Goal: Consume media (video, audio)

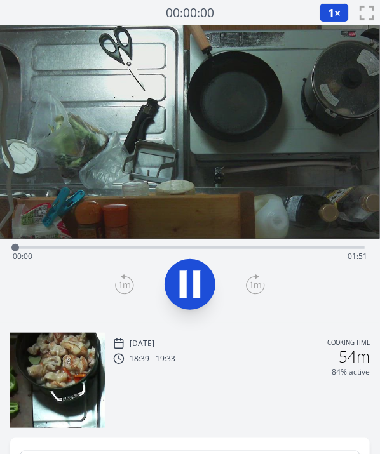
drag, startPoint x: 0, startPoint y: 0, endPoint x: 185, endPoint y: 284, distance: 339.1
click at [185, 284] on icon at bounding box center [183, 284] width 7 height 27
click at [185, 284] on icon at bounding box center [190, 284] width 21 height 27
click at [326, 13] on button "1 ×" at bounding box center [333, 12] width 29 height 19
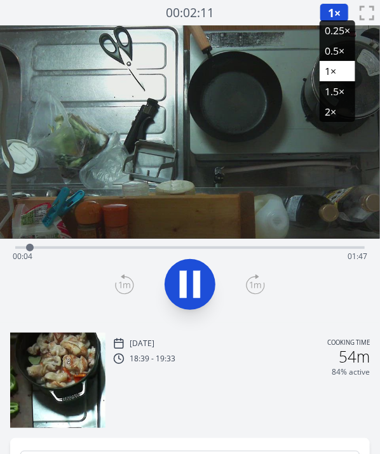
click at [324, 49] on li "0.5×" at bounding box center [337, 51] width 36 height 20
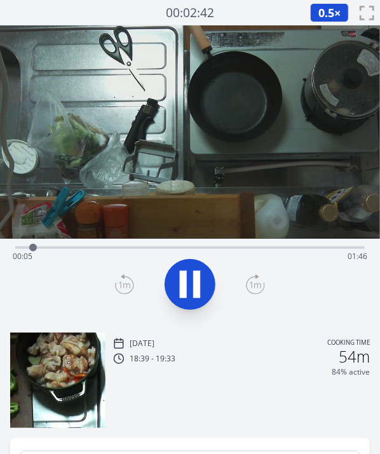
click at [328, 16] on span "0.5" at bounding box center [326, 12] width 16 height 15
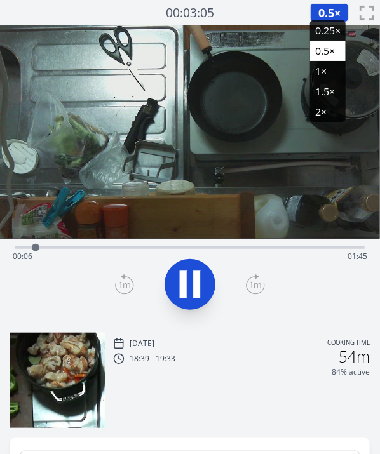
click at [323, 84] on li "1.5×" at bounding box center [328, 91] width 36 height 20
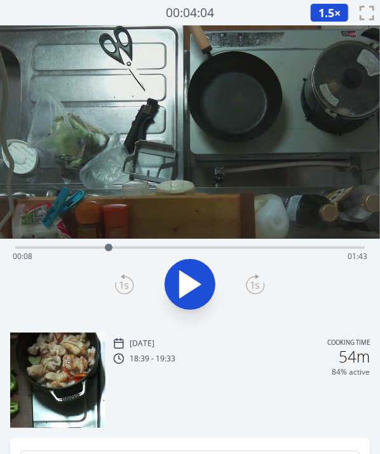
drag, startPoint x: 41, startPoint y: 247, endPoint x: 118, endPoint y: 249, distance: 76.8
click at [112, 249] on div at bounding box center [109, 248] width 8 height 8
click at [182, 281] on icon at bounding box center [183, 284] width 7 height 27
drag, startPoint x: 307, startPoint y: 246, endPoint x: 235, endPoint y: 255, distance: 72.3
click at [235, 255] on div at bounding box center [234, 247] width 19 height 19
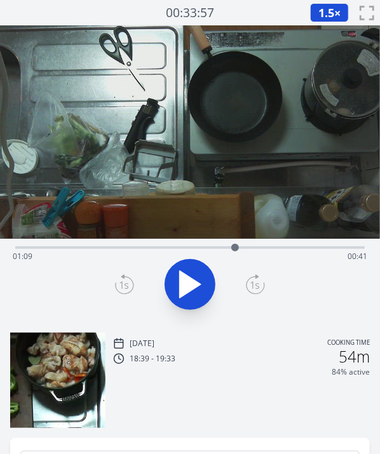
click at [199, 272] on icon at bounding box center [190, 285] width 36 height 36
click at [199, 272] on icon at bounding box center [196, 284] width 7 height 27
click at [199, 272] on icon at bounding box center [190, 285] width 36 height 36
click at [199, 272] on icon at bounding box center [196, 284] width 7 height 27
drag, startPoint x: 244, startPoint y: 249, endPoint x: 232, endPoint y: 242, distance: 14.2
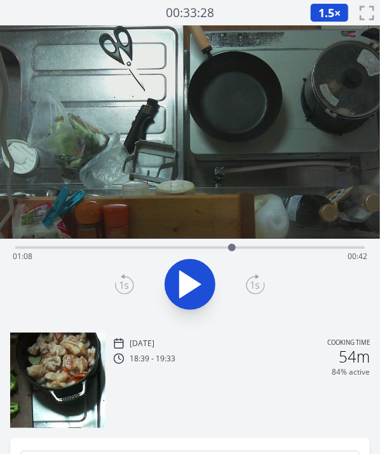
click at [232, 242] on div at bounding box center [231, 247] width 19 height 19
drag, startPoint x: 229, startPoint y: 249, endPoint x: 184, endPoint y: 249, distance: 45.1
click at [184, 249] on div at bounding box center [184, 248] width 8 height 8
drag, startPoint x: 184, startPoint y: 249, endPoint x: 192, endPoint y: 251, distance: 8.5
click at [191, 251] on div at bounding box center [187, 248] width 8 height 8
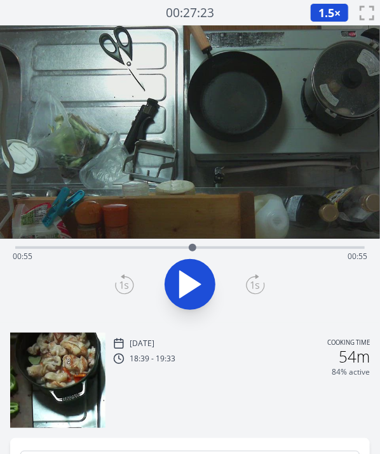
click at [190, 289] on icon at bounding box center [190, 284] width 21 height 27
click at [178, 275] on icon at bounding box center [190, 285] width 36 height 36
click at [212, 255] on div "Time elapsed: 01:05 Time remaining: 00:45" at bounding box center [190, 256] width 354 height 20
click at [187, 284] on icon at bounding box center [190, 284] width 21 height 27
click at [187, 284] on icon at bounding box center [190, 285] width 36 height 36
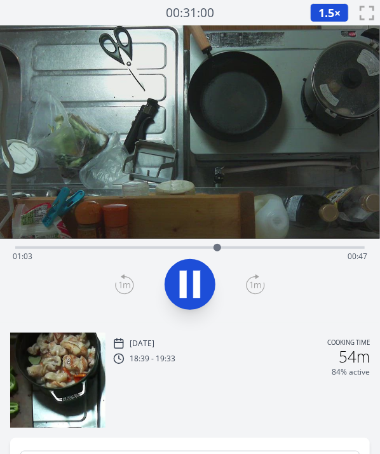
click at [0, 0] on icon at bounding box center [0, 0] width 0 height 0
click at [196, 288] on icon at bounding box center [196, 284] width 7 height 27
drag, startPoint x: 235, startPoint y: 246, endPoint x: 182, endPoint y: 249, distance: 53.4
click at [182, 249] on div at bounding box center [182, 248] width 8 height 8
drag, startPoint x: 182, startPoint y: 249, endPoint x: 277, endPoint y: 245, distance: 94.7
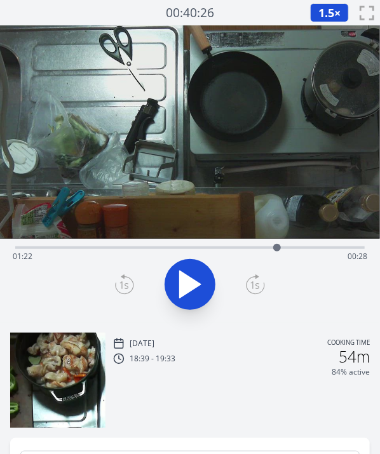
click at [277, 245] on div at bounding box center [277, 248] width 8 height 8
drag, startPoint x: 277, startPoint y: 245, endPoint x: 162, endPoint y: 225, distance: 116.0
click at [162, 225] on div "Time elapsed: 00:46 Time remaining: 01:04" at bounding box center [190, 173] width 380 height 297
click at [161, 225] on video at bounding box center [190, 131] width 380 height 213
drag, startPoint x: 158, startPoint y: 244, endPoint x: 198, endPoint y: 217, distance: 48.4
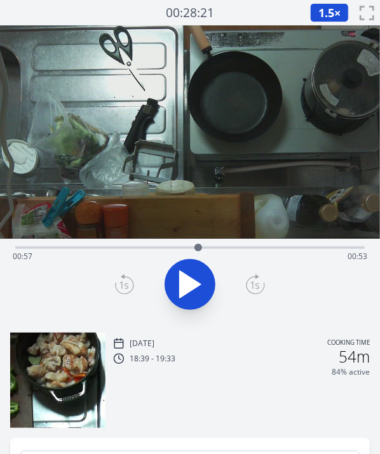
click at [198, 217] on div "Time elapsed: 00:57 Time remaining: 00:53" at bounding box center [190, 173] width 380 height 297
click at [255, 248] on div "Time elapsed: 01:50 Time remaining: 00:00" at bounding box center [190, 256] width 354 height 20
drag, startPoint x: 255, startPoint y: 248, endPoint x: 173, endPoint y: 243, distance: 82.0
click at [173, 244] on div at bounding box center [171, 248] width 8 height 8
click at [271, 322] on div "Wed, 24th Sep 2025 Cooking time 18:39 - 19:33 54m 84% active" at bounding box center [190, 374] width 380 height 105
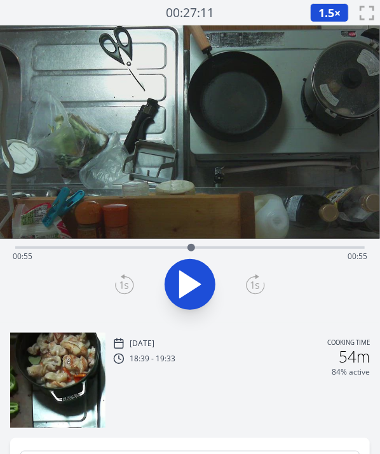
drag, startPoint x: 176, startPoint y: 243, endPoint x: 191, endPoint y: 248, distance: 15.3
click at [191, 248] on div at bounding box center [191, 247] width 19 height 19
click at [185, 272] on icon at bounding box center [190, 285] width 36 height 36
drag, startPoint x: 209, startPoint y: 243, endPoint x: 145, endPoint y: 246, distance: 64.8
click at [145, 246] on div at bounding box center [145, 247] width 19 height 19
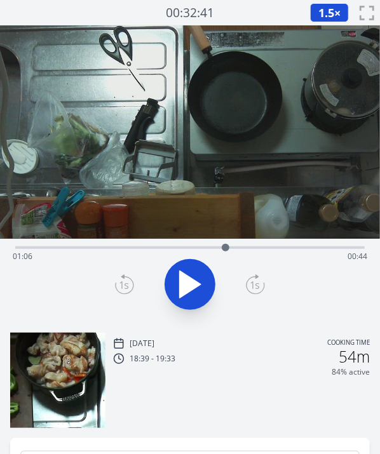
drag, startPoint x: 279, startPoint y: 248, endPoint x: 228, endPoint y: 258, distance: 52.5
click at [228, 249] on div "Time elapsed: 01:06 Time remaining: 00:44" at bounding box center [189, 247] width 349 height 3
click at [283, 297] on div at bounding box center [190, 284] width 364 height 61
drag, startPoint x: 361, startPoint y: 244, endPoint x: 222, endPoint y: 242, distance: 139.0
click at [222, 242] on div at bounding box center [222, 247] width 19 height 19
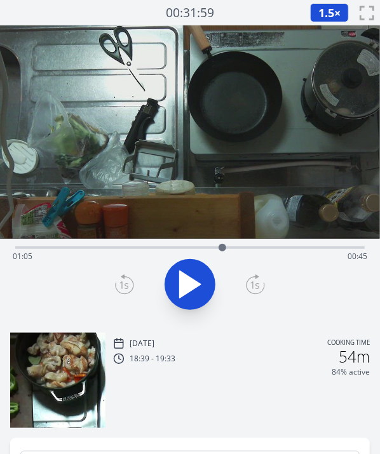
click at [185, 280] on icon at bounding box center [190, 284] width 21 height 27
drag, startPoint x: 232, startPoint y: 246, endPoint x: 156, endPoint y: 239, distance: 76.5
click at [156, 239] on div at bounding box center [155, 247] width 19 height 19
drag, startPoint x: 274, startPoint y: 242, endPoint x: 287, endPoint y: 247, distance: 13.5
click at [287, 247] on div at bounding box center [286, 247] width 19 height 19
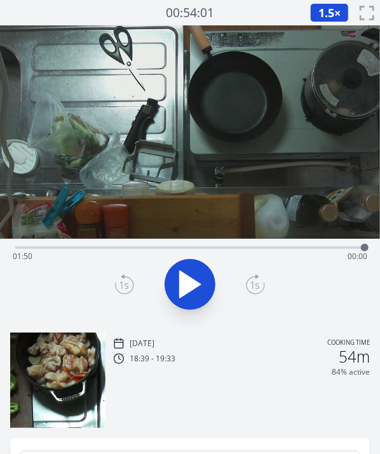
drag, startPoint x: 227, startPoint y: 248, endPoint x: 159, endPoint y: 249, distance: 68.6
click at [159, 249] on div "Time elapsed: 01:50 Time remaining: 00:00" at bounding box center [190, 256] width 354 height 20
click at [159, 249] on div at bounding box center [159, 248] width 8 height 8
drag, startPoint x: 159, startPoint y: 249, endPoint x: 99, endPoint y: 246, distance: 59.8
click at [99, 246] on div at bounding box center [99, 248] width 8 height 8
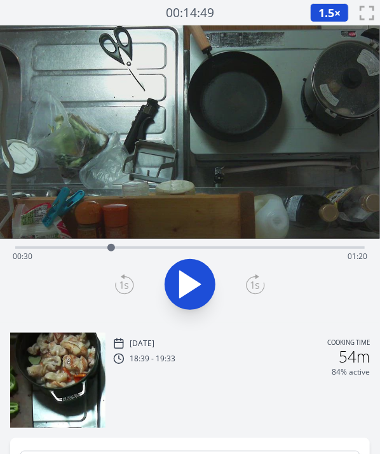
drag, startPoint x: 99, startPoint y: 246, endPoint x: 111, endPoint y: 246, distance: 12.1
click at [111, 246] on div at bounding box center [111, 248] width 8 height 8
drag, startPoint x: 117, startPoint y: 251, endPoint x: 202, endPoint y: 256, distance: 85.8
click at [202, 256] on div at bounding box center [202, 247] width 19 height 19
click at [178, 285] on icon at bounding box center [190, 285] width 36 height 36
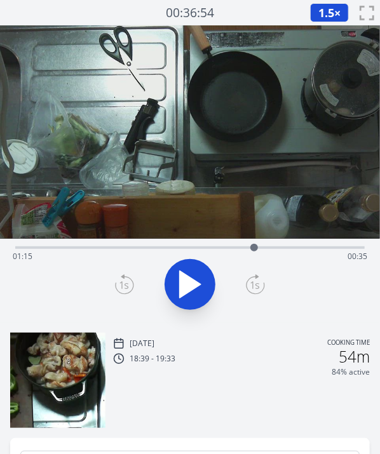
drag, startPoint x: 352, startPoint y: 249, endPoint x: 254, endPoint y: 242, distance: 98.6
click at [254, 242] on div at bounding box center [253, 247] width 19 height 19
click at [279, 256] on div "Time elapsed: 01:50 Time remaining: 00:00" at bounding box center [190, 256] width 354 height 20
click at [150, 246] on div "Time elapsed: 01:23 Time remaining: 00:28" at bounding box center [189, 246] width 349 height 15
click at [130, 247] on div "Time elapsed: 00:42 Time remaining: 01:08" at bounding box center [190, 256] width 354 height 20
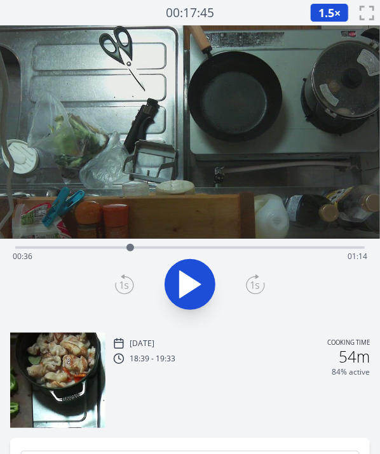
click at [138, 247] on div at bounding box center [130, 247] width 19 height 19
drag, startPoint x: 138, startPoint y: 246, endPoint x: 145, endPoint y: 250, distance: 8.0
click at [145, 250] on div at bounding box center [145, 248] width 8 height 8
click at [150, 252] on div at bounding box center [149, 247] width 19 height 19
drag, startPoint x: 154, startPoint y: 248, endPoint x: 127, endPoint y: 249, distance: 27.3
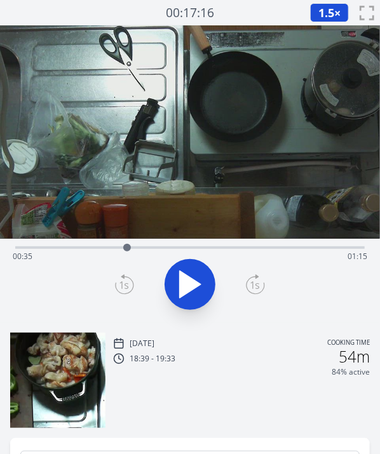
click at [127, 249] on div at bounding box center [126, 247] width 19 height 19
drag, startPoint x: 124, startPoint y: 243, endPoint x: 105, endPoint y: 245, distance: 19.1
click at [105, 245] on div at bounding box center [104, 247] width 19 height 19
drag, startPoint x: 109, startPoint y: 246, endPoint x: 143, endPoint y: 248, distance: 34.4
click at [143, 248] on div at bounding box center [143, 247] width 19 height 19
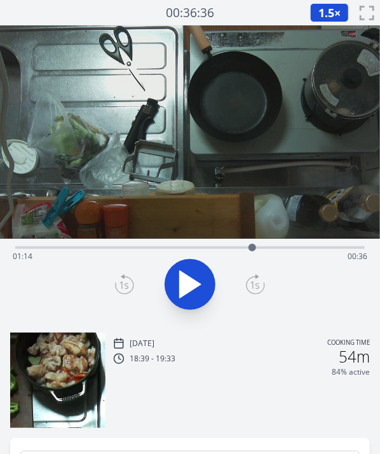
drag, startPoint x: 134, startPoint y: 246, endPoint x: 251, endPoint y: 258, distance: 118.0
click at [251, 249] on div "Time elapsed: 01:14 Time remaining: 00:36" at bounding box center [189, 247] width 349 height 3
click at [259, 248] on div at bounding box center [251, 247] width 19 height 19
drag, startPoint x: 259, startPoint y: 249, endPoint x: 133, endPoint y: 265, distance: 126.8
click at [133, 249] on div "Time elapsed: 00:45 Time remaining: 01:05" at bounding box center [189, 247] width 349 height 3
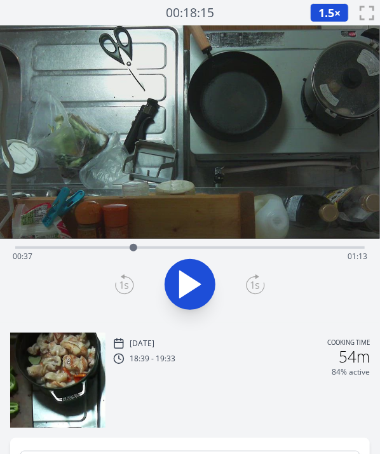
drag, startPoint x: 149, startPoint y: 249, endPoint x: 159, endPoint y: 249, distance: 9.5
click at [159, 249] on div "Time elapsed: 00:37 Time remaining: 01:13" at bounding box center [190, 256] width 354 height 20
drag, startPoint x: 166, startPoint y: 251, endPoint x: 180, endPoint y: 253, distance: 13.5
click at [180, 253] on div at bounding box center [179, 247] width 19 height 19
click at [171, 249] on div "Time elapsed: 00:51 Time remaining: 00:59" at bounding box center [189, 247] width 349 height 3
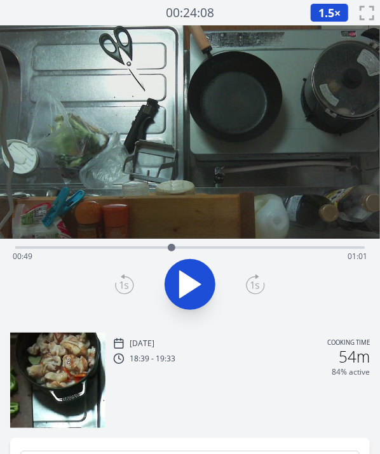
drag, startPoint x: 171, startPoint y: 251, endPoint x: 156, endPoint y: 198, distance: 54.8
click at [156, 198] on video at bounding box center [190, 131] width 380 height 213
click at [182, 249] on div at bounding box center [181, 247] width 19 height 19
drag, startPoint x: 186, startPoint y: 247, endPoint x: 211, endPoint y: 248, distance: 24.8
click at [211, 248] on div at bounding box center [209, 247] width 19 height 19
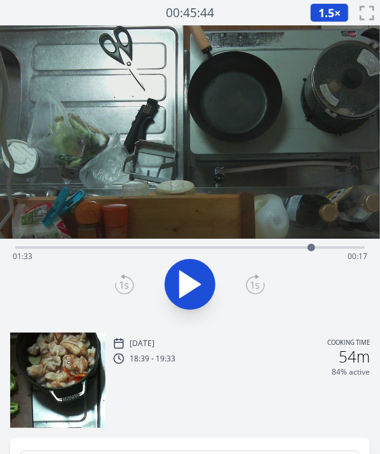
drag, startPoint x: 213, startPoint y: 248, endPoint x: 312, endPoint y: 246, distance: 99.7
click at [312, 246] on div at bounding box center [311, 248] width 8 height 8
click at [314, 246] on div at bounding box center [315, 248] width 8 height 8
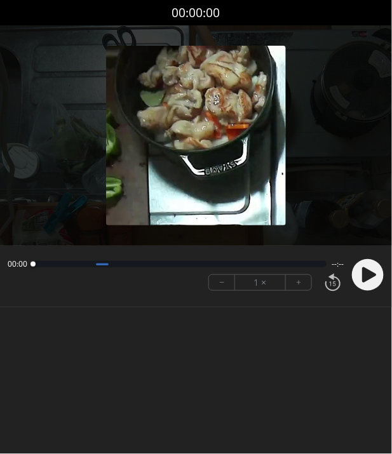
click at [359, 274] on circle at bounding box center [368, 275] width 32 height 32
click at [362, 272] on circle at bounding box center [368, 275] width 32 height 32
click at [318, 328] on body "Discard Recording? You will not be able to recover this once discarded. Cancel …" at bounding box center [196, 227] width 392 height 454
click at [368, 269] on circle at bounding box center [368, 275] width 32 height 32
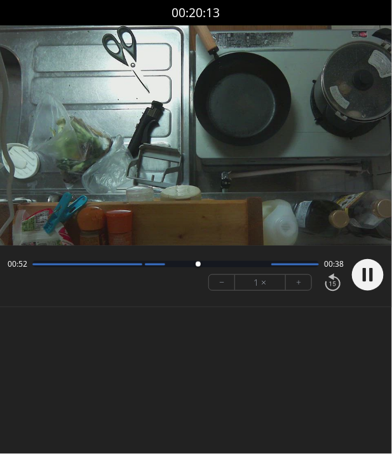
click at [286, 285] on button "+" at bounding box center [298, 282] width 25 height 15
click at [367, 277] on circle at bounding box center [368, 275] width 32 height 32
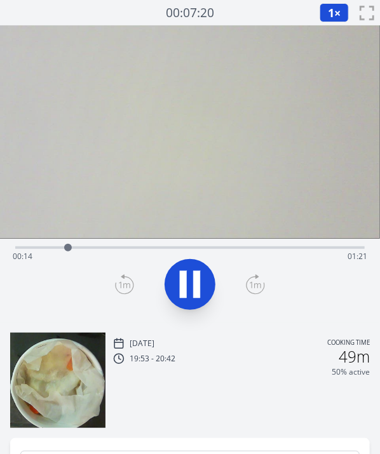
click at [305, 303] on div at bounding box center [190, 284] width 364 height 61
drag, startPoint x: 192, startPoint y: 241, endPoint x: 133, endPoint y: 246, distance: 58.6
click at [133, 246] on div at bounding box center [133, 247] width 19 height 19
drag, startPoint x: 133, startPoint y: 246, endPoint x: 111, endPoint y: 252, distance: 22.9
click at [111, 252] on div at bounding box center [111, 247] width 19 height 19
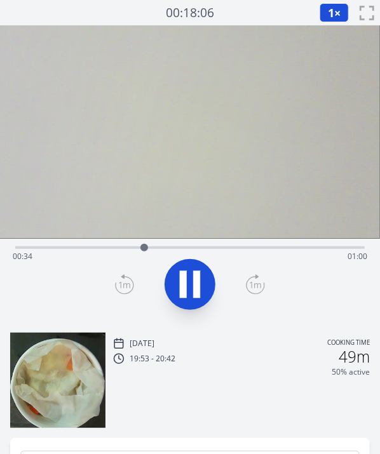
drag, startPoint x: 156, startPoint y: 248, endPoint x: 183, endPoint y: 252, distance: 28.3
click at [183, 252] on div "Time elapsed: 00:34 Time remaining: 01:00" at bounding box center [190, 256] width 354 height 20
drag, startPoint x: 183, startPoint y: 252, endPoint x: 209, endPoint y: 256, distance: 26.3
click at [209, 256] on div at bounding box center [209, 247] width 19 height 19
drag, startPoint x: 209, startPoint y: 256, endPoint x: 225, endPoint y: 256, distance: 15.9
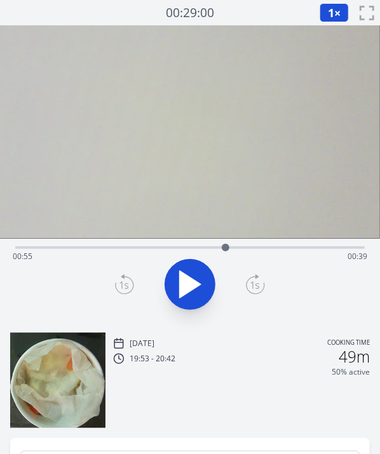
click at [225, 256] on div at bounding box center [225, 247] width 19 height 19
click at [225, 256] on div at bounding box center [227, 247] width 19 height 19
drag, startPoint x: 225, startPoint y: 253, endPoint x: 245, endPoint y: 253, distance: 19.7
click at [245, 253] on div at bounding box center [244, 247] width 19 height 19
click at [245, 253] on div at bounding box center [246, 247] width 19 height 19
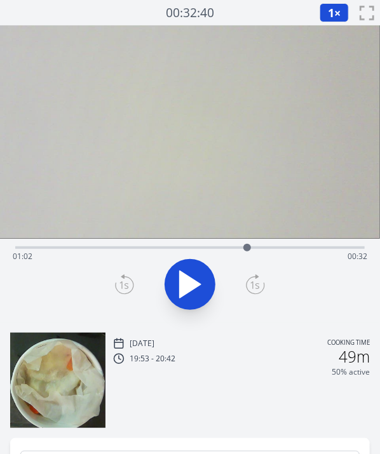
drag, startPoint x: 255, startPoint y: 245, endPoint x: 281, endPoint y: 248, distance: 25.5
click at [256, 248] on div at bounding box center [246, 247] width 19 height 19
drag, startPoint x: 281, startPoint y: 248, endPoint x: 296, endPoint y: 250, distance: 16.1
click at [296, 250] on div at bounding box center [292, 248] width 8 height 8
drag, startPoint x: 296, startPoint y: 250, endPoint x: 313, endPoint y: 253, distance: 16.8
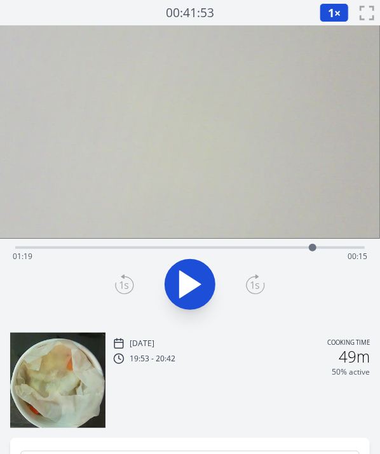
click at [313, 253] on div at bounding box center [312, 247] width 19 height 19
drag, startPoint x: 324, startPoint y: 251, endPoint x: 365, endPoint y: 251, distance: 41.3
click at [365, 251] on div at bounding box center [363, 247] width 19 height 19
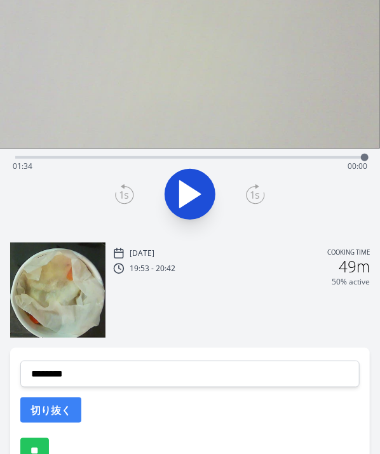
scroll to position [86, 0]
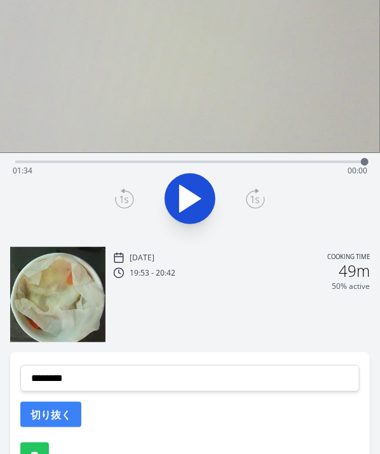
click at [63, 294] on img at bounding box center [57, 294] width 95 height 95
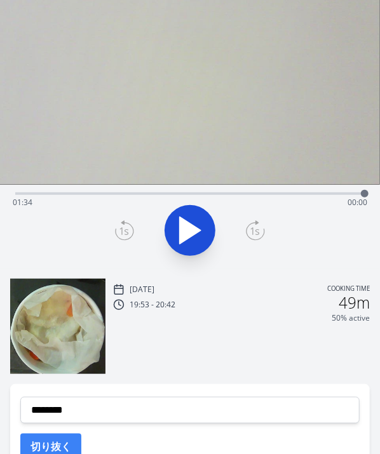
scroll to position [55, 0]
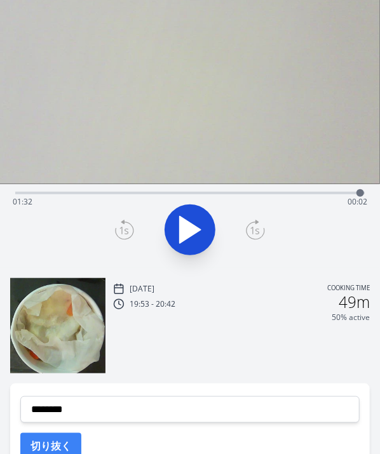
click at [362, 195] on div at bounding box center [359, 192] width 19 height 19
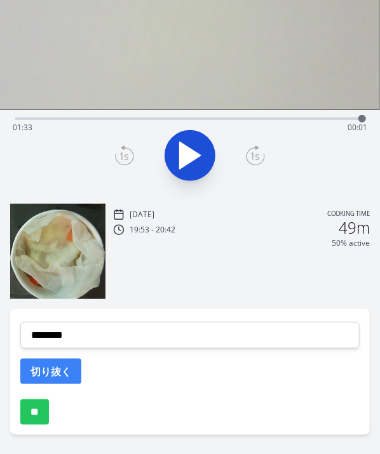
scroll to position [139, 0]
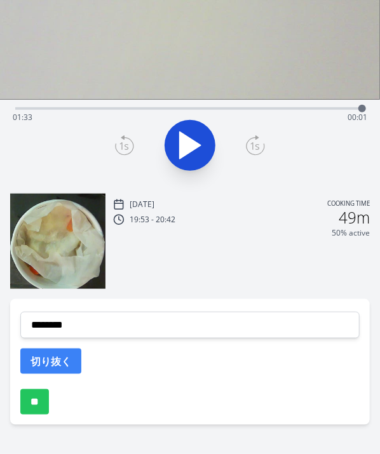
click at [260, 279] on div "Wed, 24th Sep 2025 Cooking time 19:53 - 20:42 49m 50% active" at bounding box center [241, 242] width 256 height 93
click at [186, 146] on icon at bounding box center [190, 145] width 21 height 27
click at [120, 114] on div "Time elapsed: 01:34 Time remaining: 00:00" at bounding box center [190, 117] width 354 height 20
click at [117, 117] on div at bounding box center [117, 108] width 19 height 19
click at [192, 138] on icon at bounding box center [190, 146] width 36 height 36
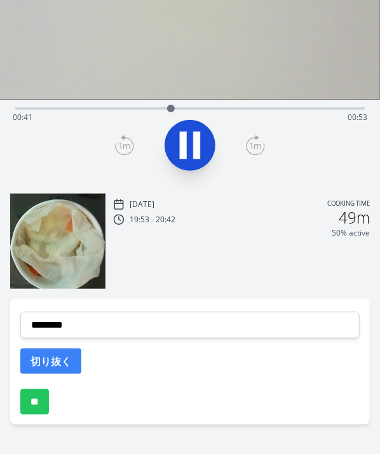
click at [359, 111] on div "Time elapsed: 00:41 Time remaining: 00:53" at bounding box center [190, 117] width 354 height 20
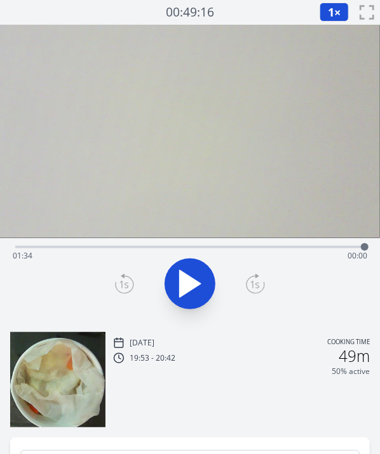
scroll to position [0, 0]
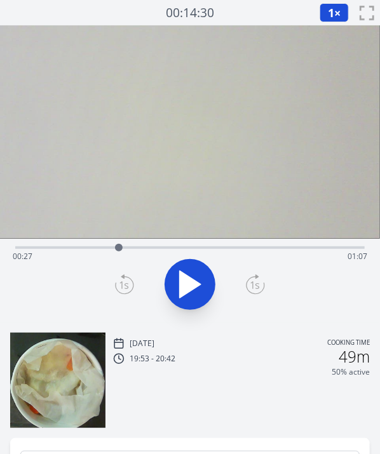
drag, startPoint x: 363, startPoint y: 243, endPoint x: 120, endPoint y: 258, distance: 243.6
click at [120, 249] on div "Time elapsed: 00:27 Time remaining: 01:07" at bounding box center [189, 247] width 349 height 3
click at [170, 286] on button at bounding box center [189, 284] width 51 height 51
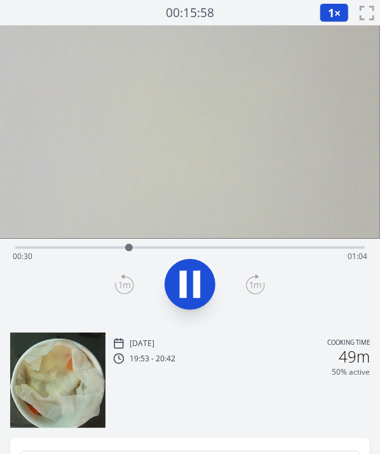
click at [170, 286] on button at bounding box center [189, 284] width 51 height 51
drag, startPoint x: 129, startPoint y: 245, endPoint x: 235, endPoint y: 240, distance: 106.1
click at [235, 240] on div at bounding box center [235, 247] width 19 height 19
click at [208, 267] on button at bounding box center [189, 284] width 51 height 51
click at [194, 274] on icon at bounding box center [196, 284] width 7 height 27
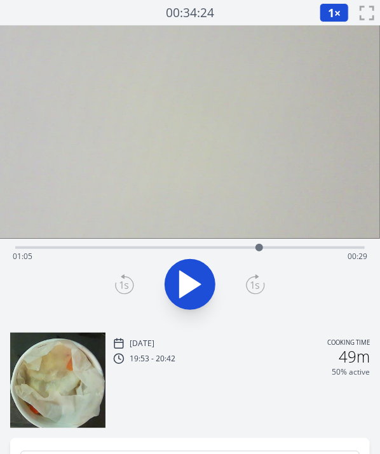
click at [194, 274] on icon at bounding box center [190, 285] width 36 height 36
click at [194, 274] on icon at bounding box center [196, 284] width 7 height 27
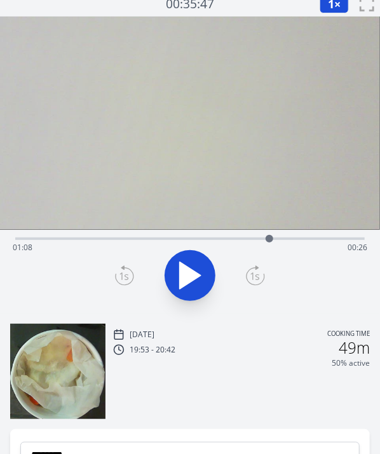
scroll to position [9, 0]
drag, startPoint x: 270, startPoint y: 236, endPoint x: 335, endPoint y: 249, distance: 66.1
click at [335, 240] on div "Time elapsed: 01:24 Time remaining: 00:10" at bounding box center [189, 238] width 349 height 3
click at [147, 239] on div "Time elapsed: 01:34 Time remaining: 00:00" at bounding box center [190, 247] width 354 height 20
drag, startPoint x: 147, startPoint y: 239, endPoint x: 109, endPoint y: 245, distance: 38.6
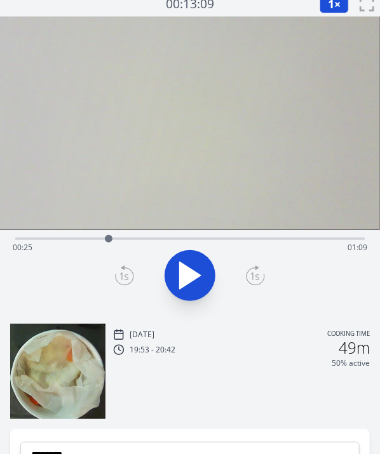
click at [109, 245] on div at bounding box center [108, 238] width 19 height 19
click at [107, 248] on div at bounding box center [106, 238] width 19 height 19
click at [183, 270] on icon at bounding box center [190, 275] width 21 height 27
click at [183, 270] on icon at bounding box center [183, 275] width 7 height 27
click at [113, 236] on div at bounding box center [108, 238] width 19 height 19
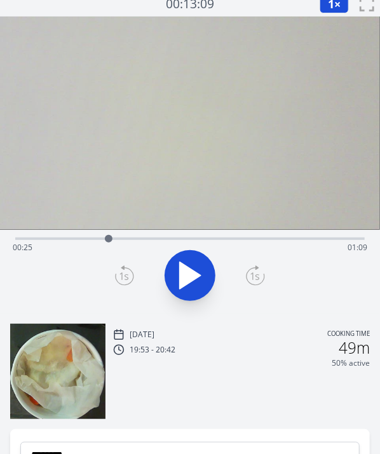
click at [109, 237] on div at bounding box center [109, 239] width 8 height 8
click at [119, 239] on div at bounding box center [118, 238] width 19 height 19
click at [171, 262] on button at bounding box center [189, 275] width 51 height 51
click at [131, 241] on div at bounding box center [130, 238] width 19 height 19
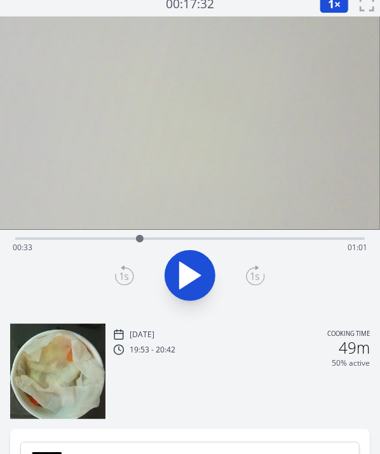
drag, startPoint x: 133, startPoint y: 241, endPoint x: 140, endPoint y: 242, distance: 6.6
click at [140, 242] on div at bounding box center [139, 238] width 19 height 19
drag, startPoint x: 142, startPoint y: 241, endPoint x: 148, endPoint y: 241, distance: 6.4
click at [148, 241] on div at bounding box center [148, 239] width 8 height 8
drag, startPoint x: 148, startPoint y: 241, endPoint x: 140, endPoint y: 241, distance: 8.3
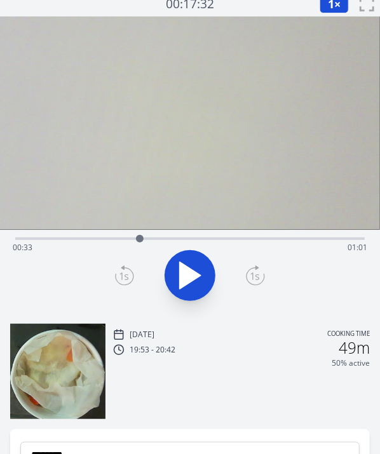
click at [140, 241] on div at bounding box center [140, 239] width 8 height 8
drag, startPoint x: 143, startPoint y: 236, endPoint x: 104, endPoint y: 235, distance: 38.7
click at [104, 235] on div at bounding box center [103, 238] width 19 height 19
drag, startPoint x: 100, startPoint y: 242, endPoint x: 41, endPoint y: 242, distance: 59.0
click at [41, 242] on div at bounding box center [41, 238] width 19 height 19
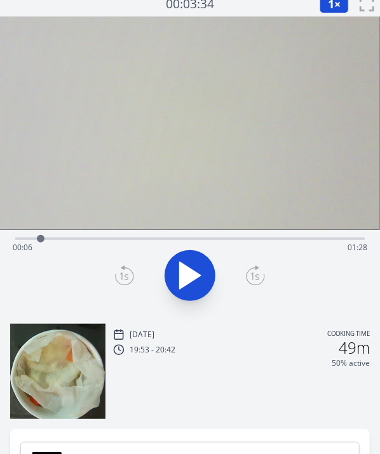
click at [52, 237] on div "Time elapsed: 00:06 Time remaining: 01:28" at bounding box center [190, 247] width 354 height 20
drag, startPoint x: 52, startPoint y: 237, endPoint x: 116, endPoint y: 245, distance: 64.6
click at [116, 245] on div at bounding box center [116, 238] width 19 height 19
drag, startPoint x: 123, startPoint y: 238, endPoint x: 130, endPoint y: 239, distance: 7.7
click at [130, 239] on div at bounding box center [130, 238] width 19 height 19
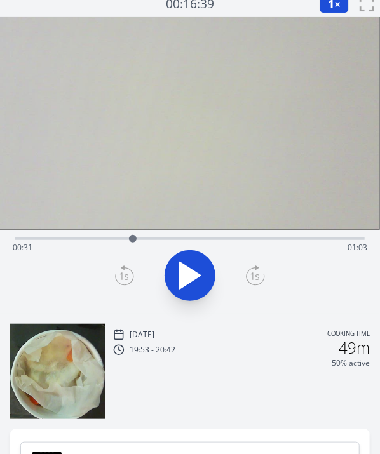
drag, startPoint x: 130, startPoint y: 239, endPoint x: 153, endPoint y: 236, distance: 23.1
click at [136, 236] on div at bounding box center [133, 239] width 8 height 8
click at [158, 239] on div at bounding box center [158, 239] width 8 height 8
drag, startPoint x: 159, startPoint y: 237, endPoint x: 166, endPoint y: 239, distance: 7.9
click at [166, 239] on div at bounding box center [165, 239] width 8 height 8
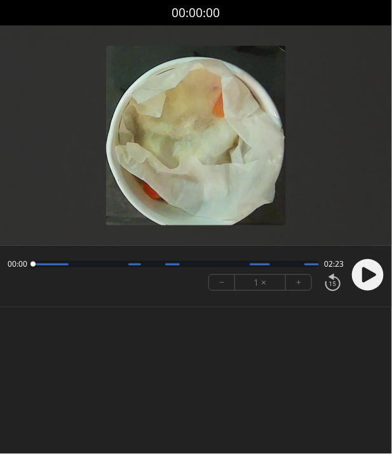
click at [369, 271] on icon at bounding box center [369, 274] width 14 height 15
click at [364, 271] on icon at bounding box center [369, 274] width 14 height 15
click at [359, 275] on circle at bounding box center [368, 275] width 32 height 32
click at [366, 275] on icon at bounding box center [369, 274] width 14 height 15
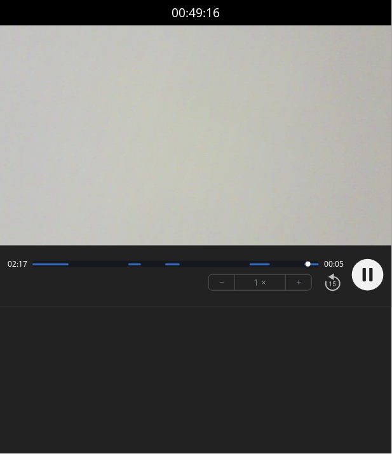
click at [338, 318] on div "Permission to record audio We need to use the microphone to record your voiceov…" at bounding box center [196, 175] width 392 height 301
click at [365, 270] on icon at bounding box center [363, 274] width 3 height 13
